Goal: Use online tool/utility: Utilize a website feature to perform a specific function

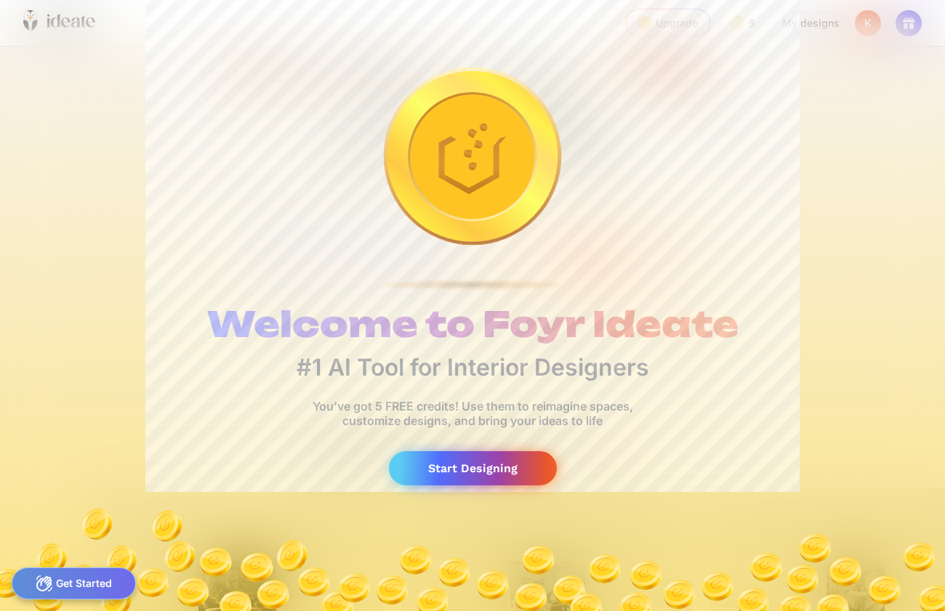
click at [467, 475] on div "Start Designing" at bounding box center [473, 468] width 168 height 34
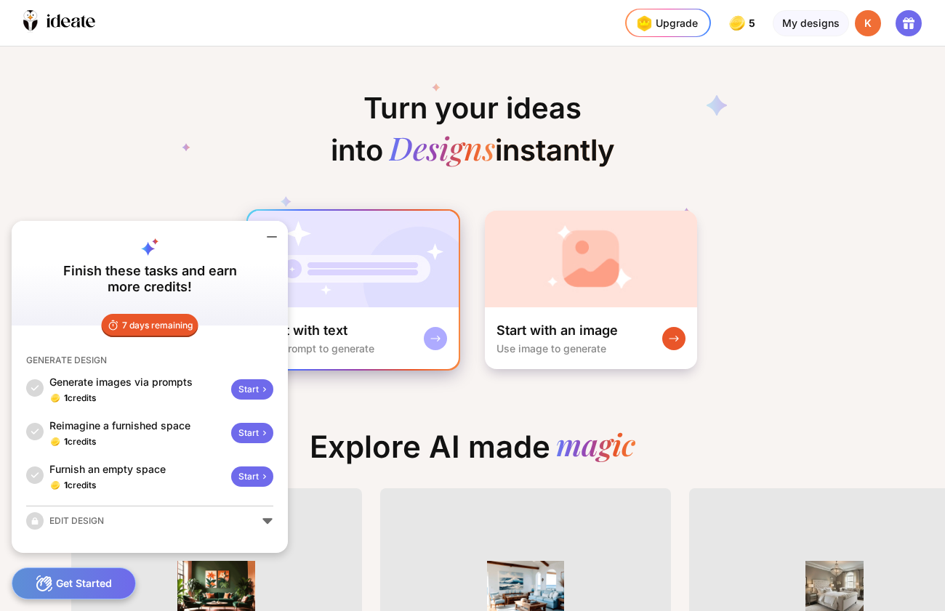
click at [368, 265] on img at bounding box center [353, 259] width 211 height 97
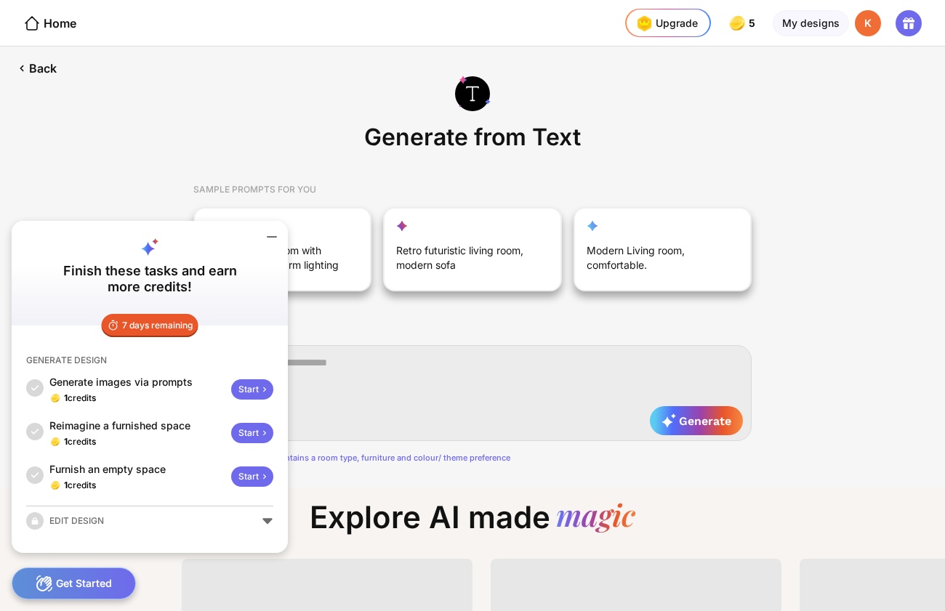
click at [134, 187] on div "Generate from Text SAMPLE PROMPTS FOR YOU A modern bedroom with nice furniture,…" at bounding box center [472, 267] width 945 height 441
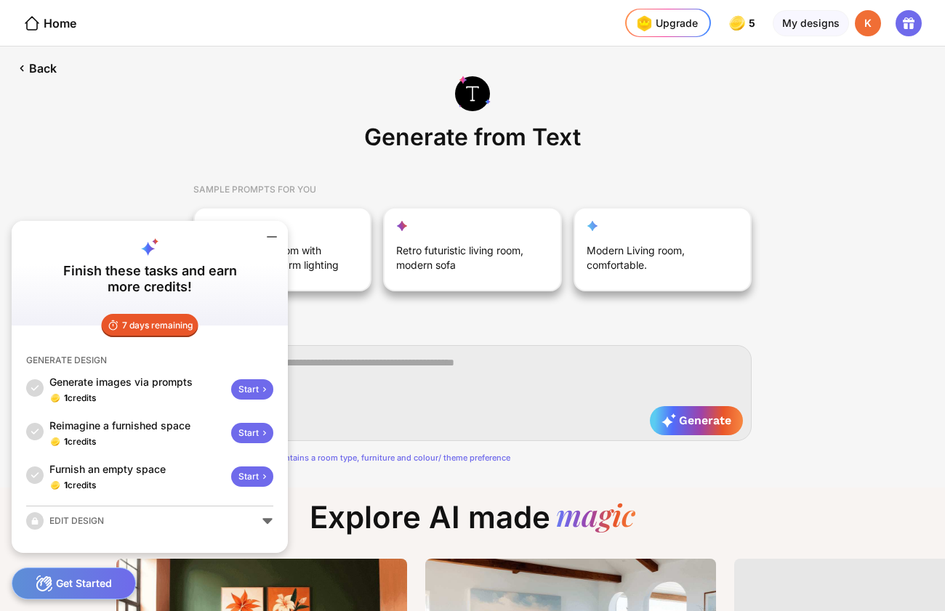
click at [264, 517] on div "EDIT DESIGN" at bounding box center [149, 520] width 247 height 17
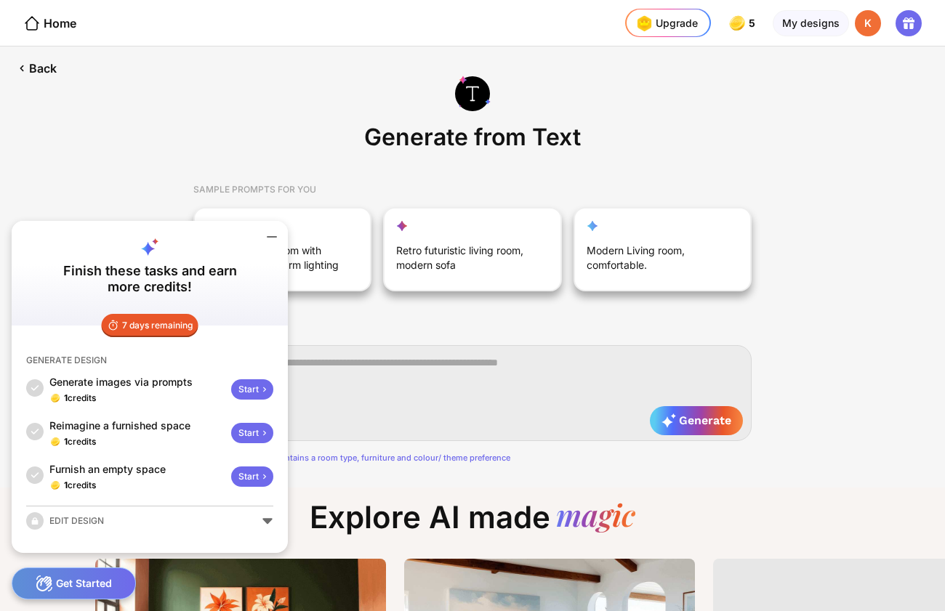
click at [364, 394] on textarea at bounding box center [472, 393] width 558 height 96
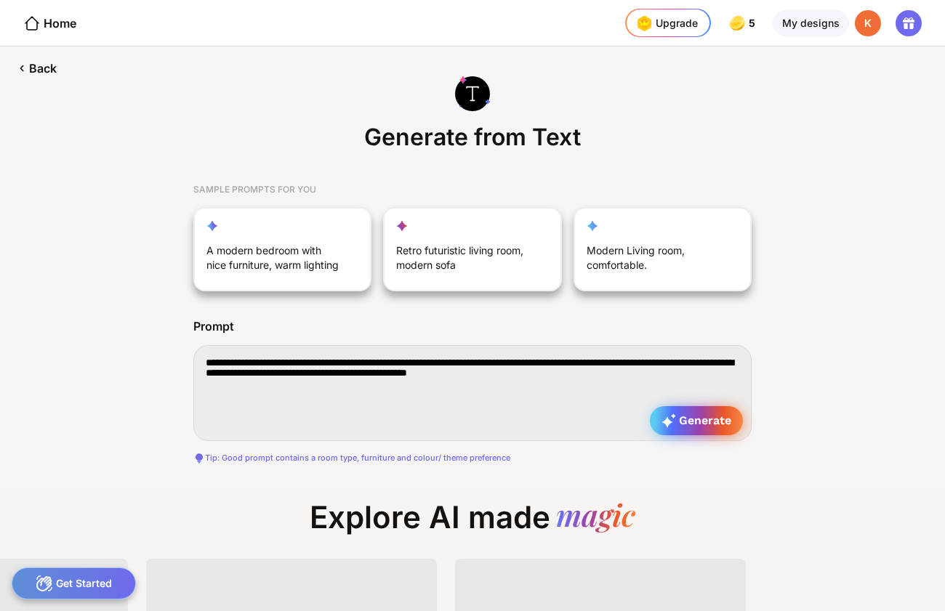
type textarea "**********"
click at [697, 431] on div "Generate" at bounding box center [696, 420] width 93 height 29
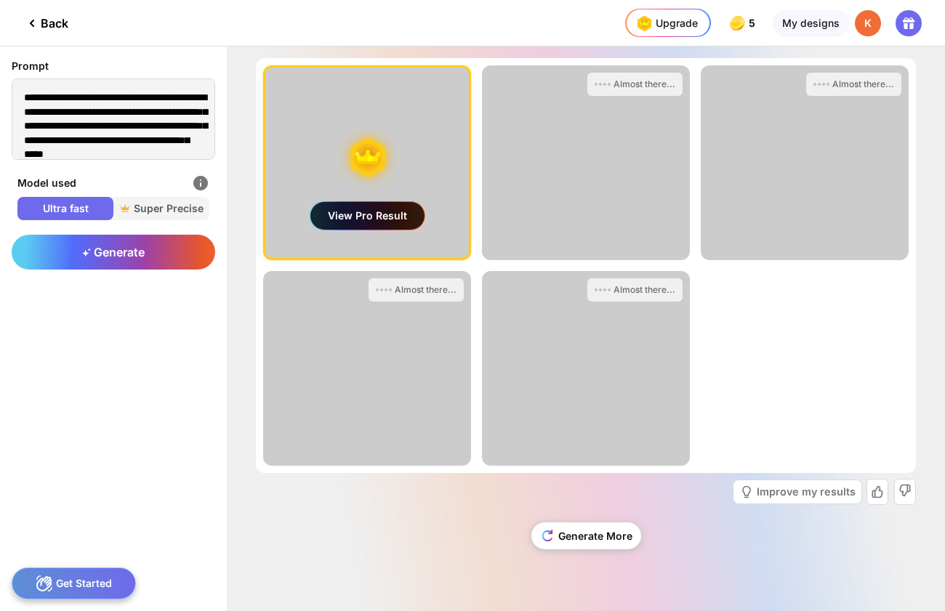
click at [387, 202] on div "View Pro Result" at bounding box center [367, 216] width 114 height 28
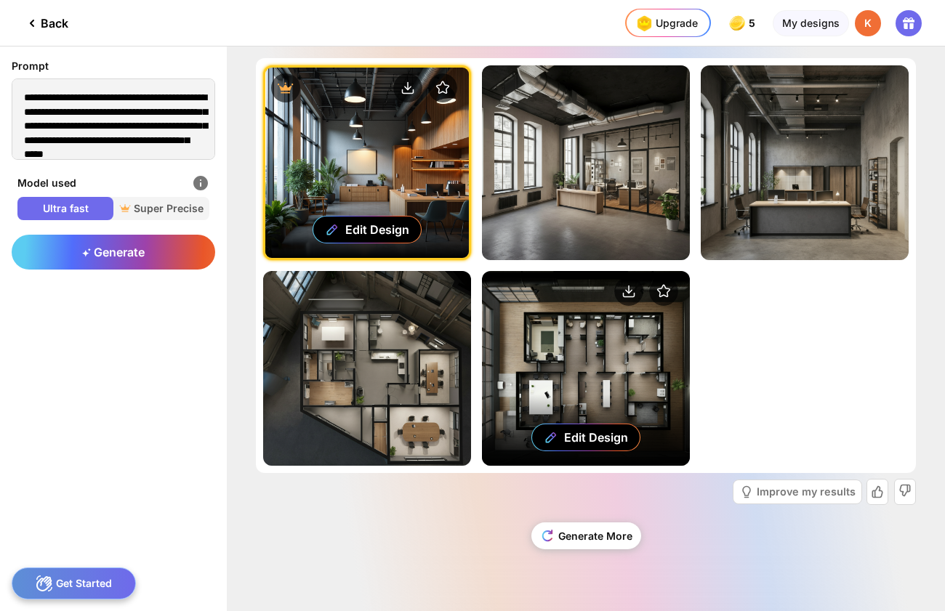
click at [606, 356] on div "Edit Design" at bounding box center [586, 368] width 208 height 195
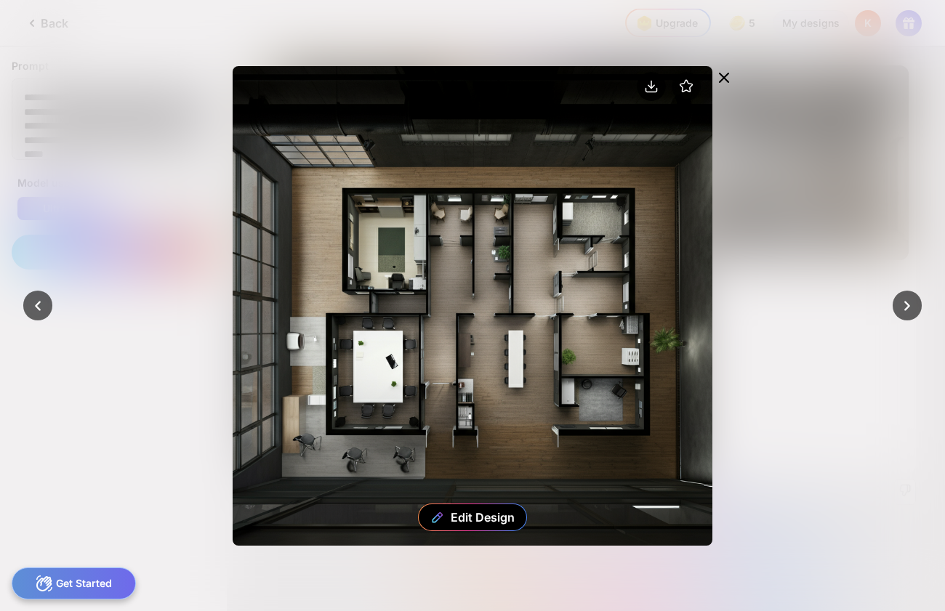
click at [644, 89] on circle at bounding box center [651, 86] width 29 height 29
click at [897, 147] on div at bounding box center [472, 305] width 945 height 611
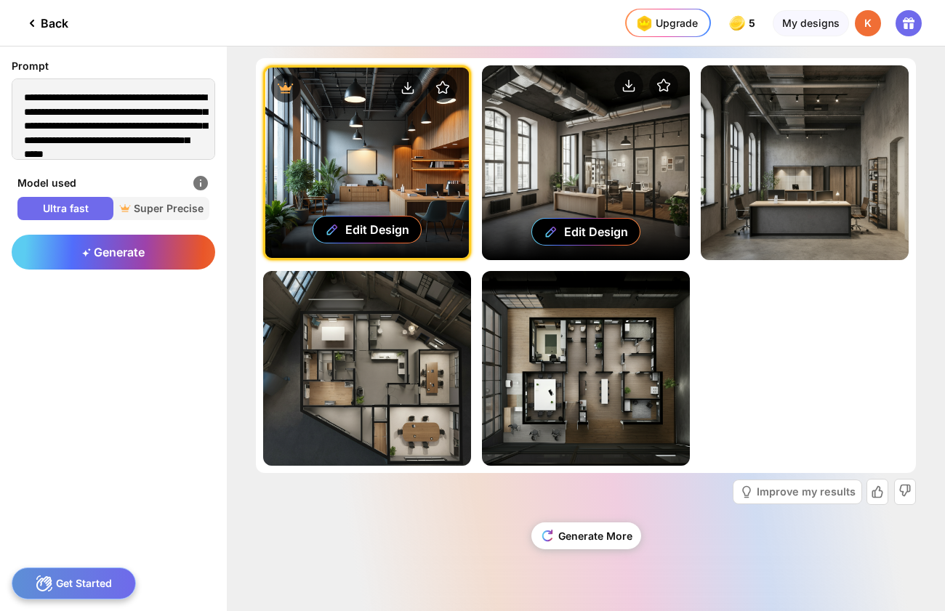
click at [605, 186] on div "Edit Design" at bounding box center [586, 162] width 208 height 195
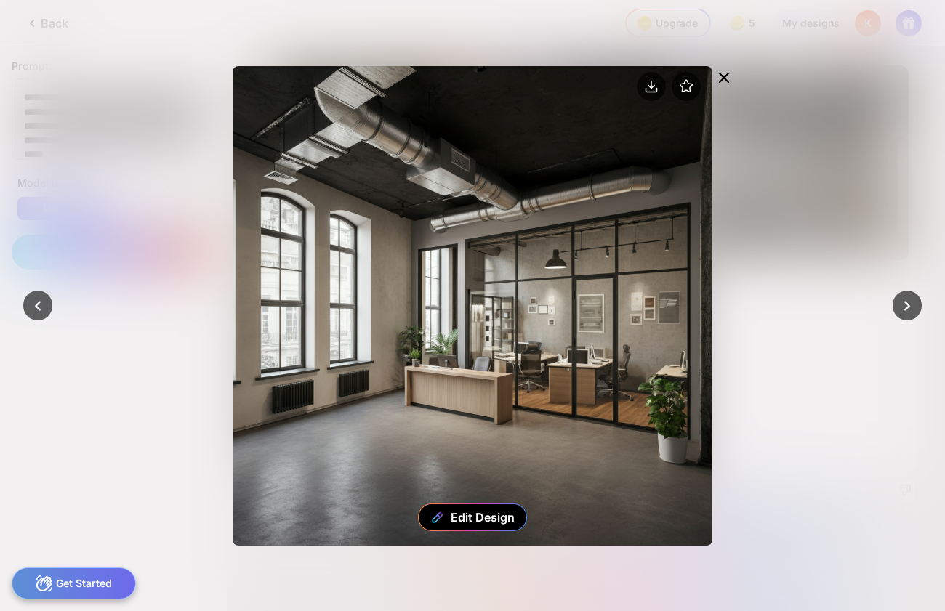
click at [727, 69] on icon at bounding box center [723, 77] width 17 height 17
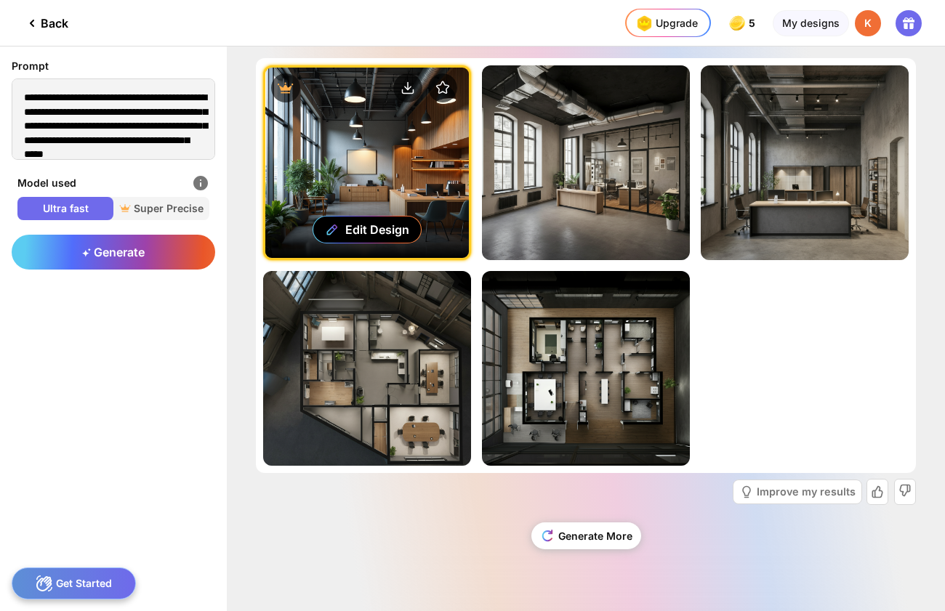
click at [387, 177] on div "Edit Design" at bounding box center [367, 163] width 204 height 190
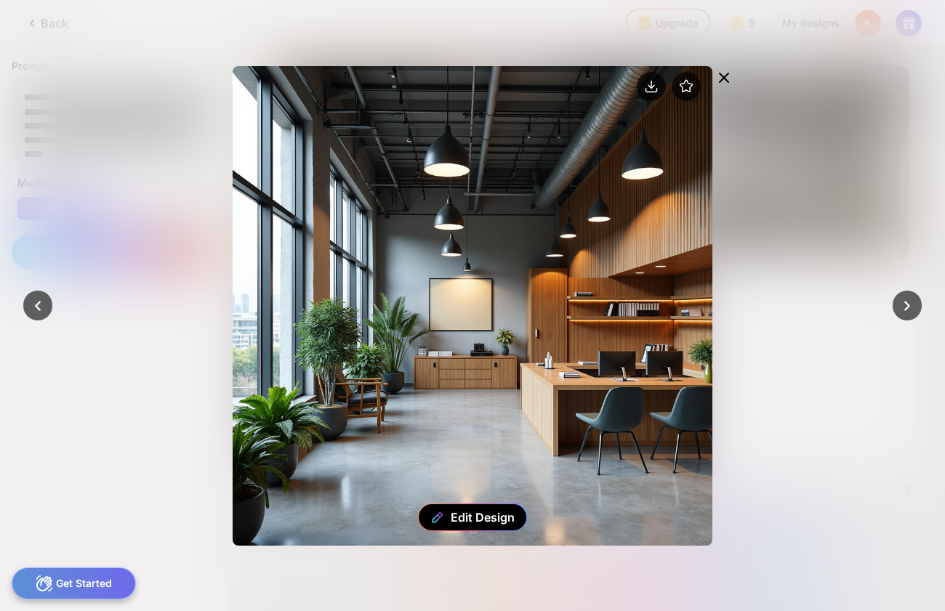
click at [725, 79] on icon at bounding box center [724, 77] width 9 height 9
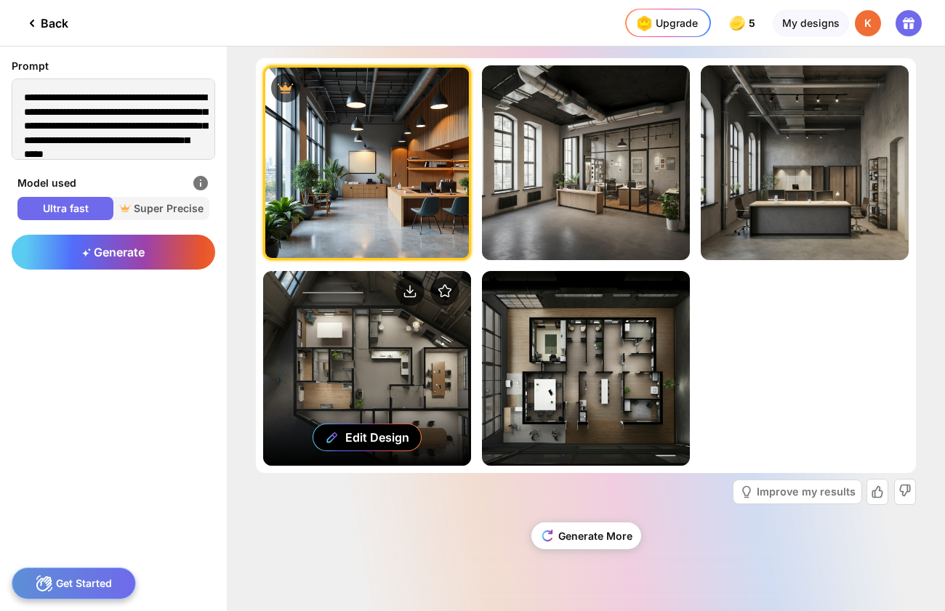
click at [403, 337] on div "Edit Design" at bounding box center [367, 368] width 208 height 195
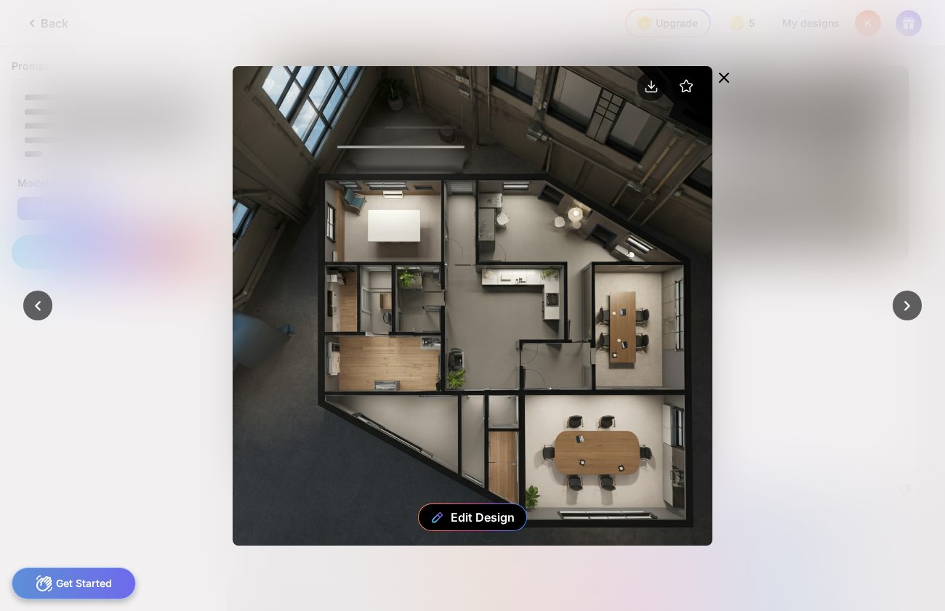
click at [729, 68] on div at bounding box center [723, 79] width 23 height 26
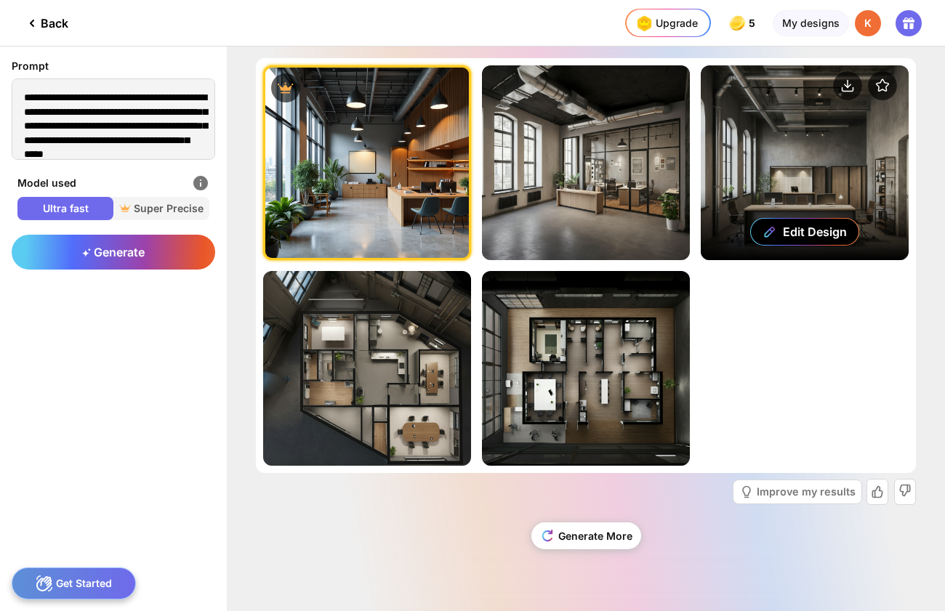
click at [790, 107] on div "Edit Design" at bounding box center [805, 162] width 208 height 195
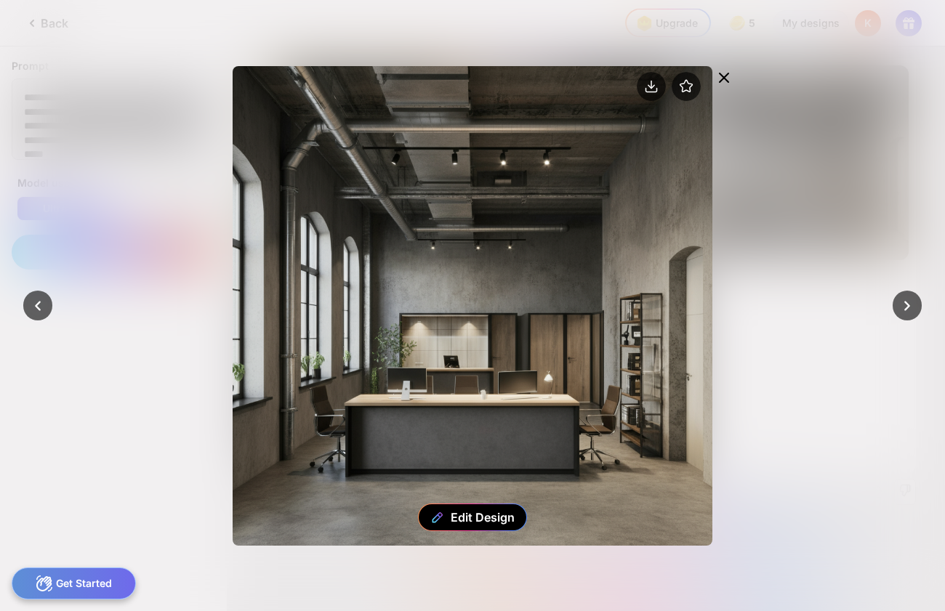
click at [725, 77] on icon at bounding box center [723, 77] width 17 height 17
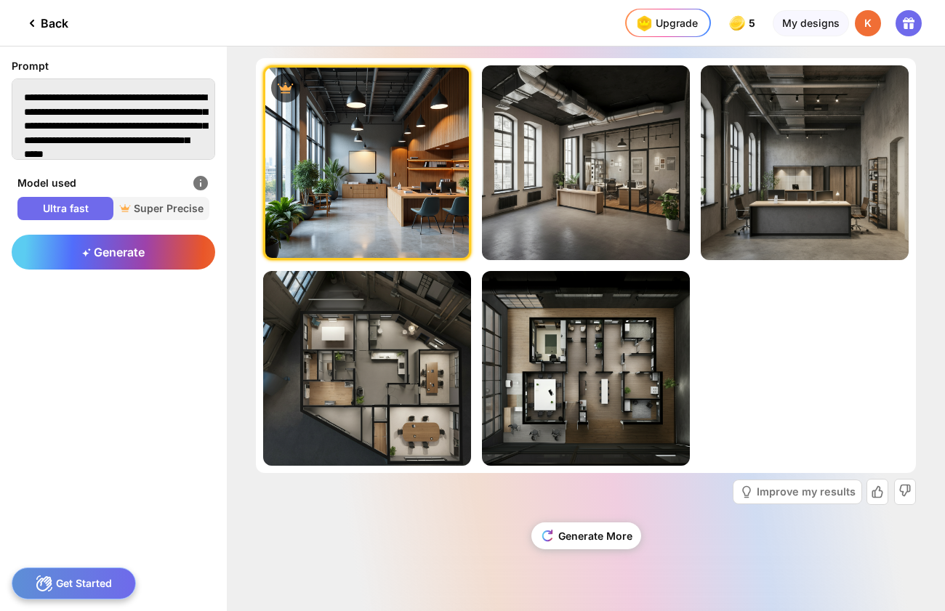
scroll to position [28, 0]
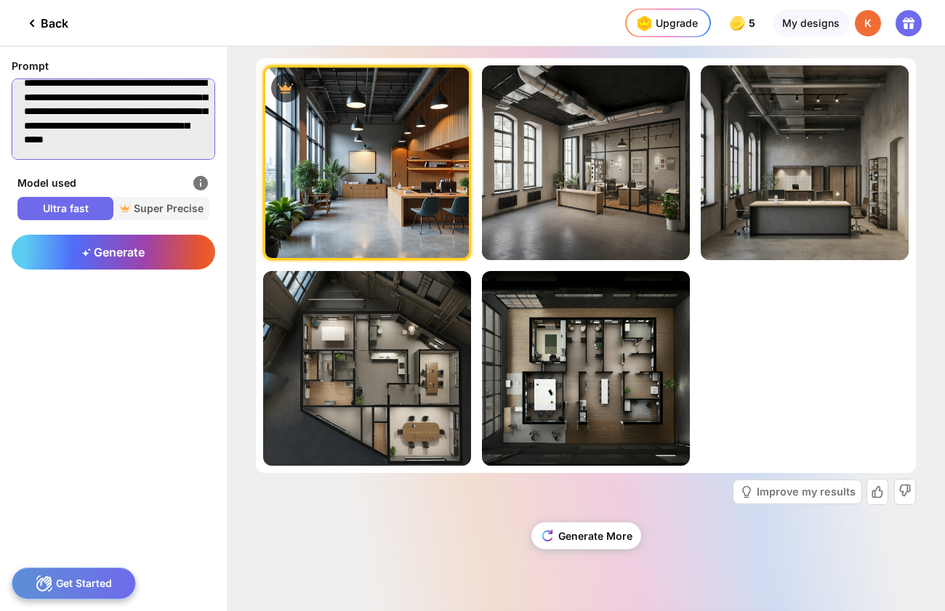
click at [132, 144] on textarea "**********" at bounding box center [114, 118] width 204 height 81
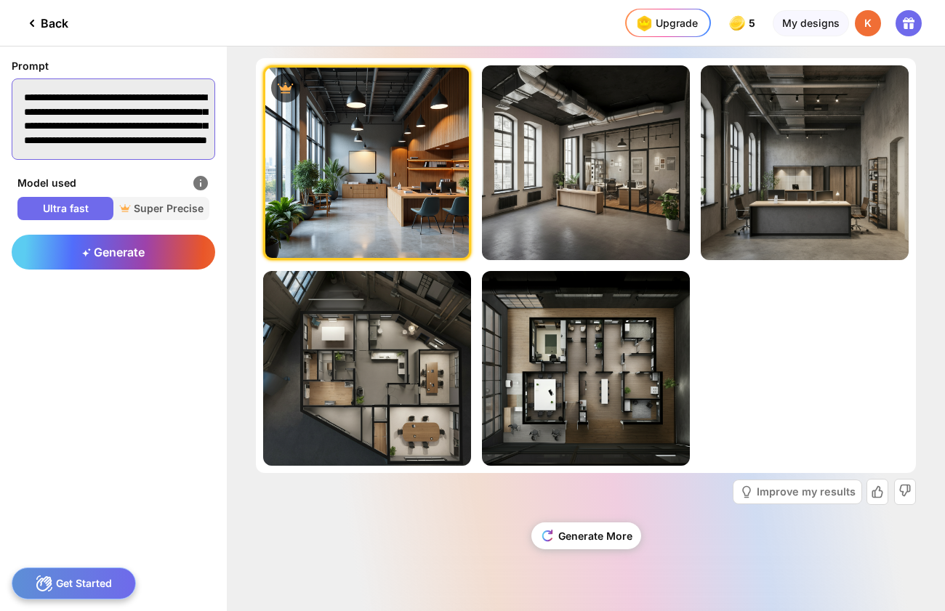
scroll to position [0, 0]
click at [20, 95] on textarea "**********" at bounding box center [114, 118] width 204 height 81
type textarea "**********"
click at [142, 211] on span "Super Precise" at bounding box center [161, 208] width 96 height 15
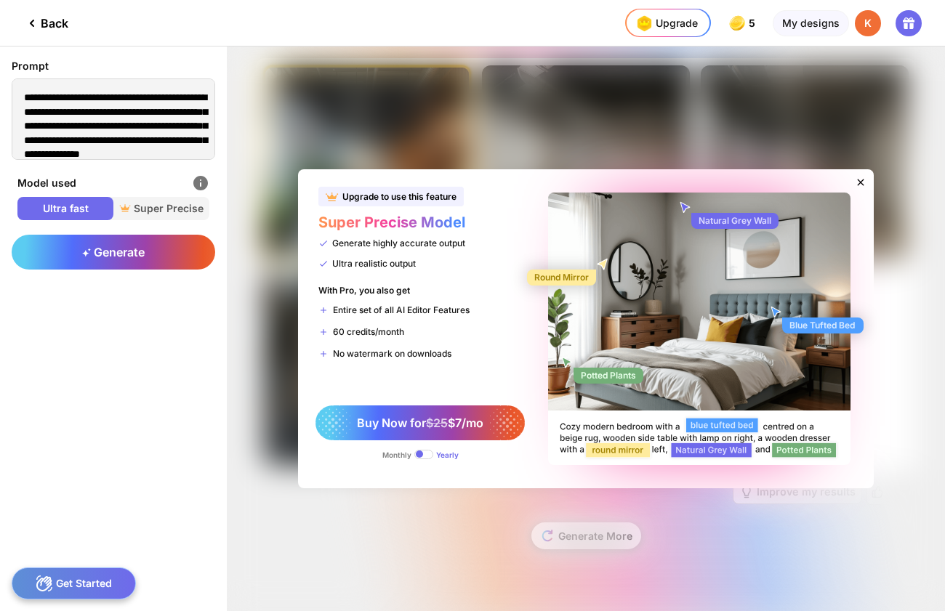
click at [861, 178] on icon at bounding box center [861, 183] width 12 height 12
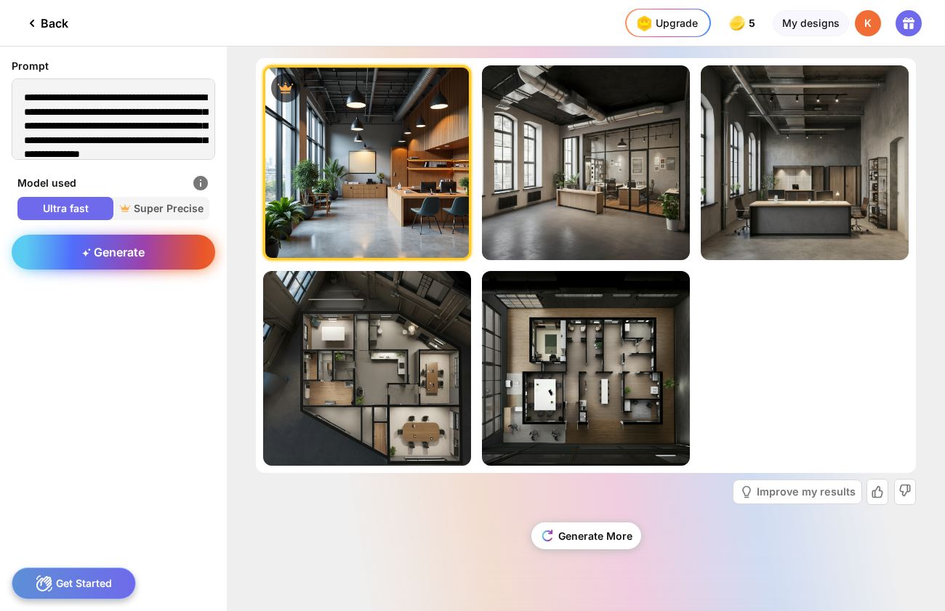
click at [169, 257] on div "Generate" at bounding box center [114, 252] width 204 height 35
